Goal: Browse casually: Explore the website without a specific task or goal

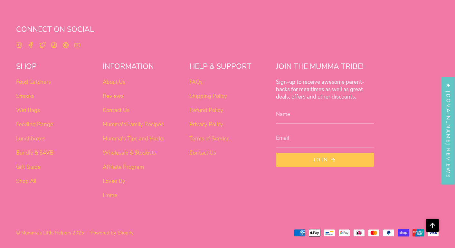
scroll to position [2391, 0]
